Goal: Task Accomplishment & Management: Manage account settings

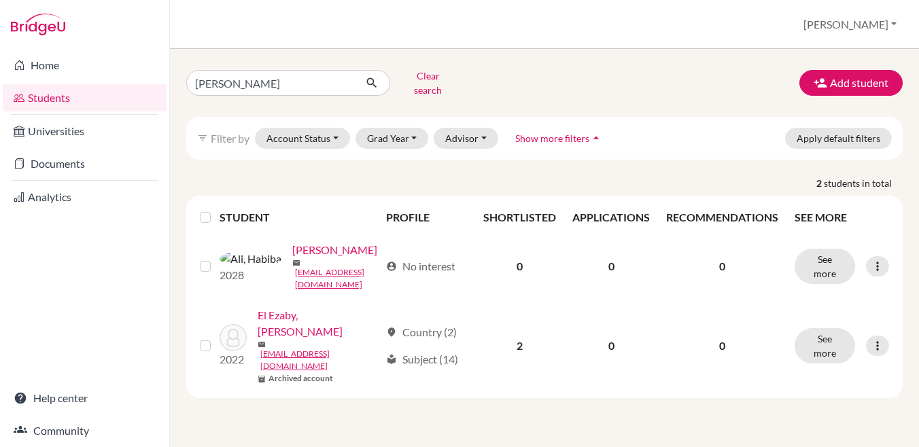
click at [246, 78] on input "[PERSON_NAME]" at bounding box center [270, 83] width 169 height 26
type input "stella"
click button "submit" at bounding box center [372, 83] width 36 height 26
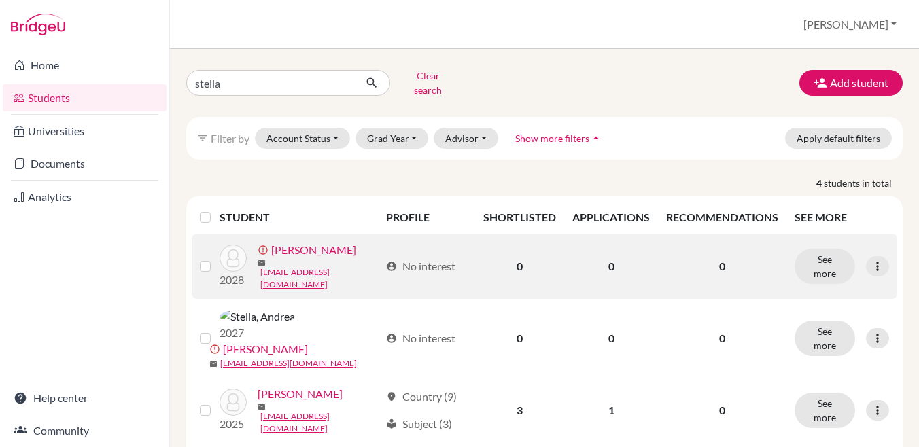
click at [216, 258] on label at bounding box center [216, 258] width 0 height 0
click at [0, 0] on input "checkbox" at bounding box center [0, 0] width 0 height 0
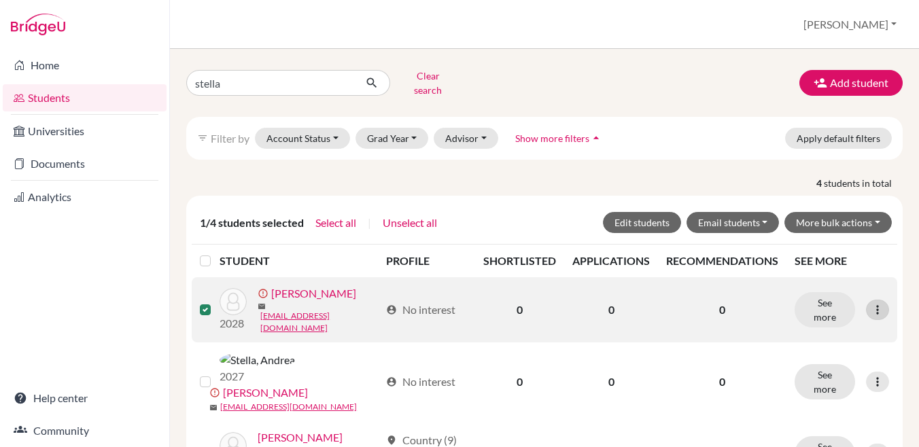
click at [871, 303] on icon at bounding box center [878, 310] width 14 height 14
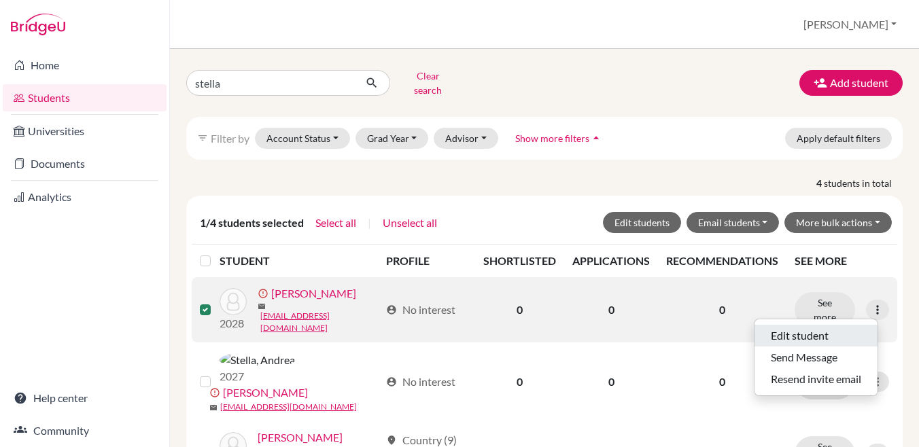
click at [803, 325] on button "Edit student" at bounding box center [816, 336] width 123 height 22
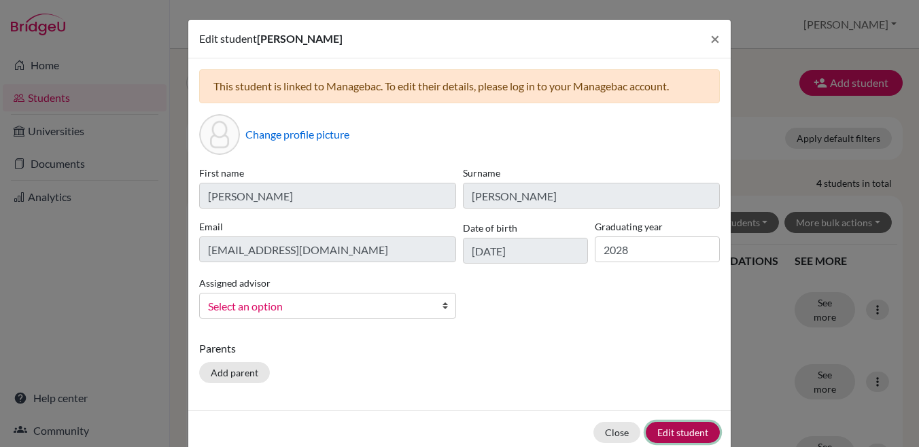
click at [691, 428] on button "Edit student" at bounding box center [683, 432] width 74 height 21
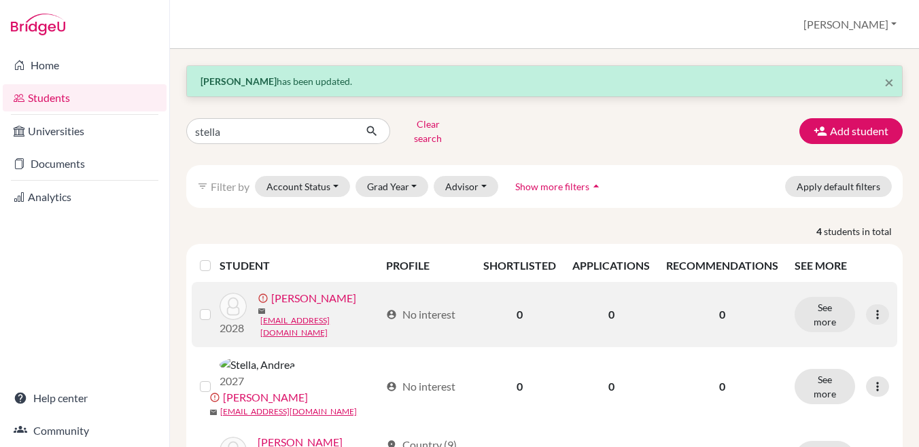
click at [216, 307] on label at bounding box center [216, 307] width 0 height 0
click at [0, 0] on input "checkbox" at bounding box center [0, 0] width 0 height 0
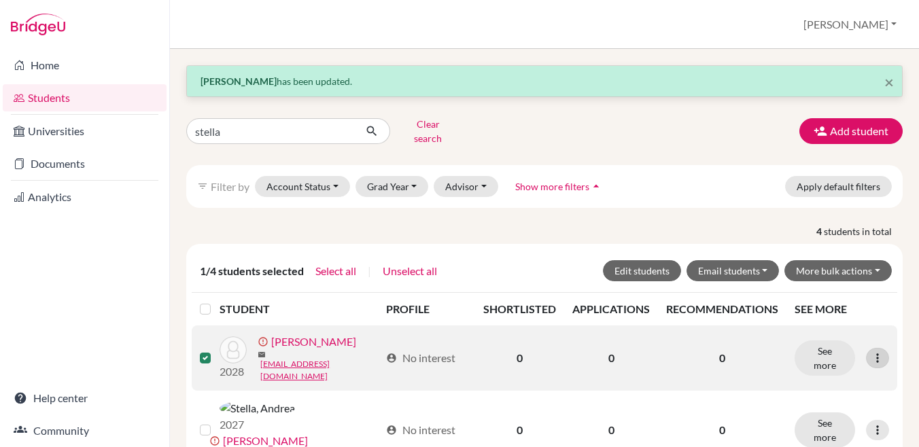
click at [866, 348] on div at bounding box center [877, 358] width 23 height 20
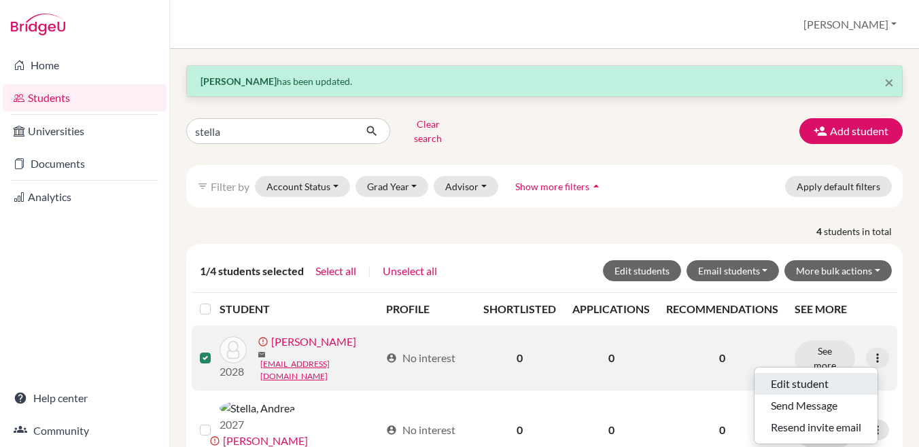
click at [797, 373] on button "Edit student" at bounding box center [816, 384] width 123 height 22
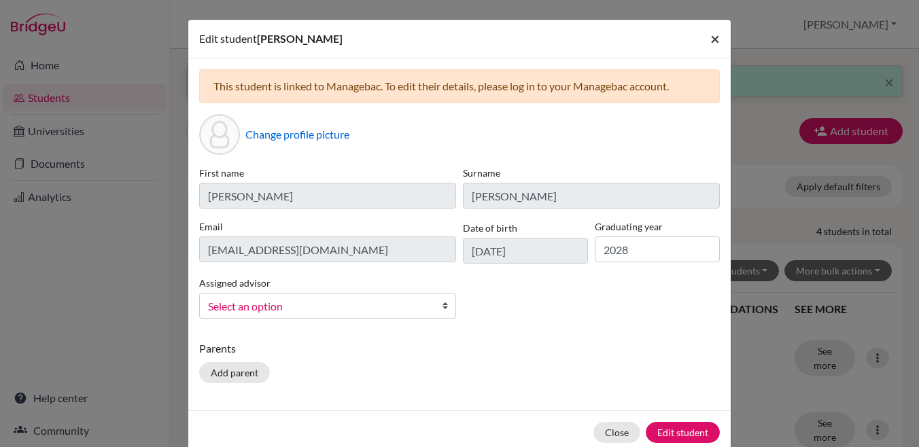
click at [711, 38] on span "×" at bounding box center [715, 39] width 10 height 20
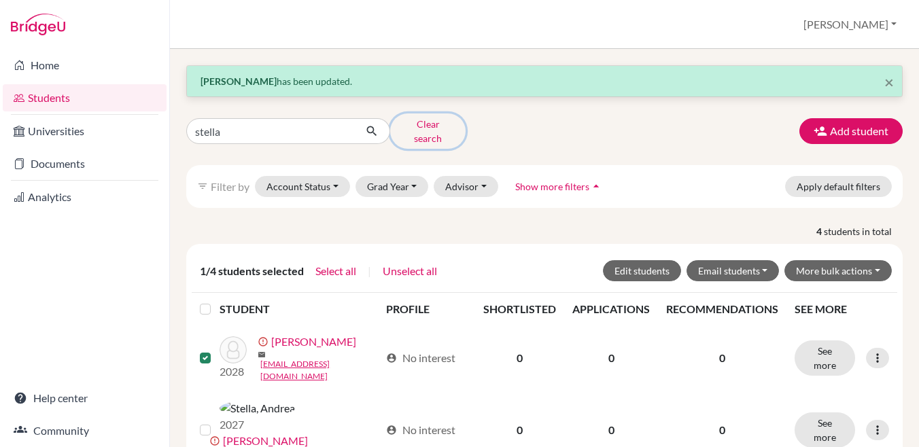
click at [438, 124] on button "Clear search" at bounding box center [427, 131] width 75 height 35
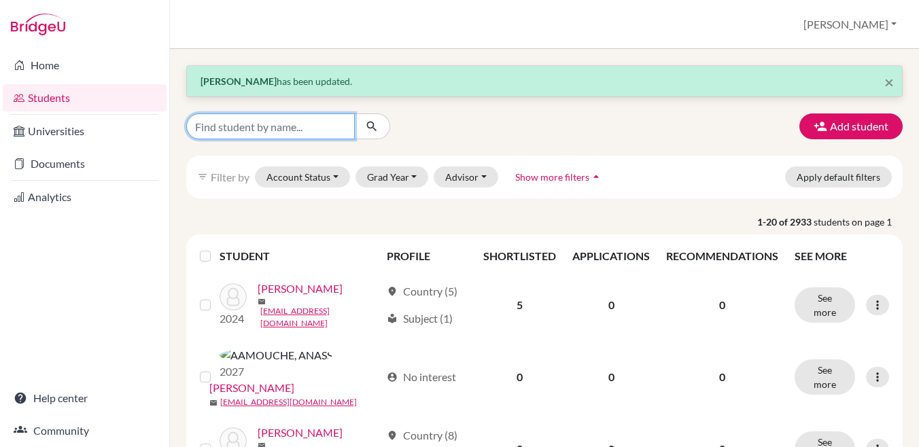
click at [274, 133] on input "Find student by name..." at bounding box center [270, 127] width 169 height 26
type input "ali"
click button "submit" at bounding box center [372, 127] width 36 height 26
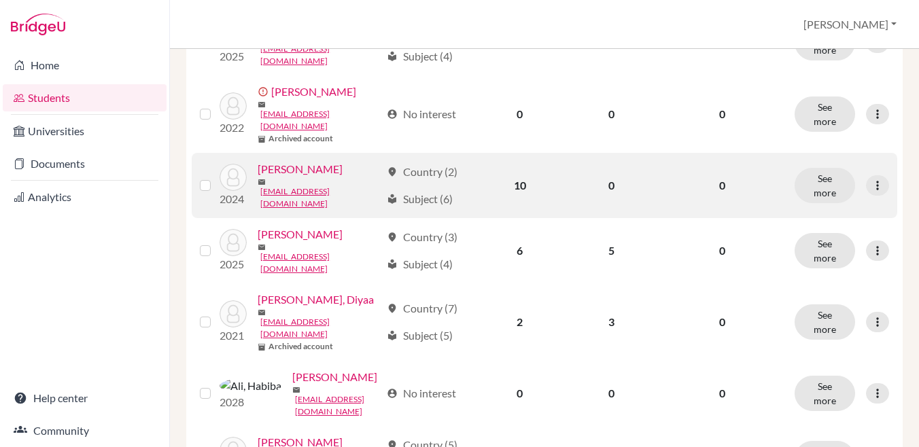
scroll to position [340, 0]
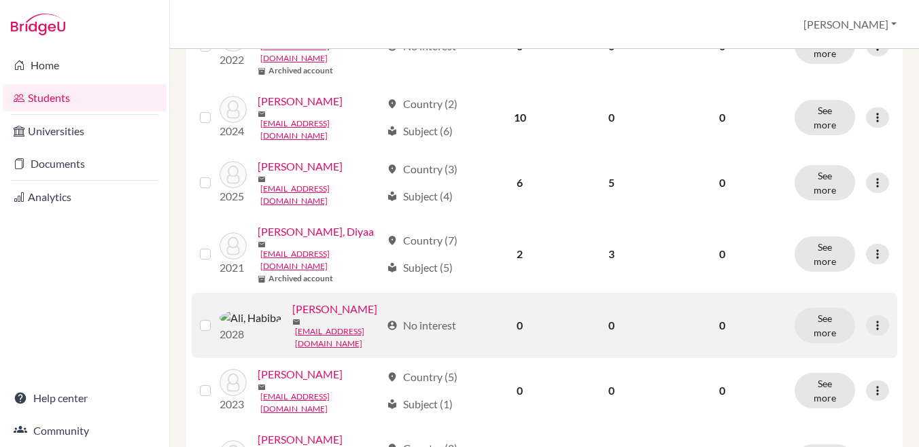
click at [292, 301] on link "[PERSON_NAME]" at bounding box center [334, 309] width 85 height 16
